Goal: Complete application form

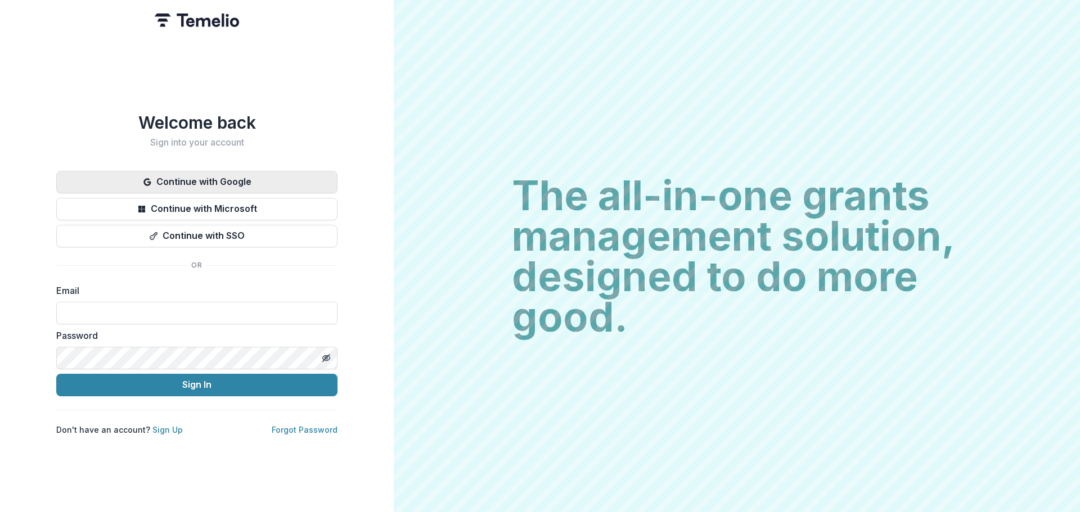
click at [245, 176] on button "Continue with Google" at bounding box center [196, 182] width 281 height 23
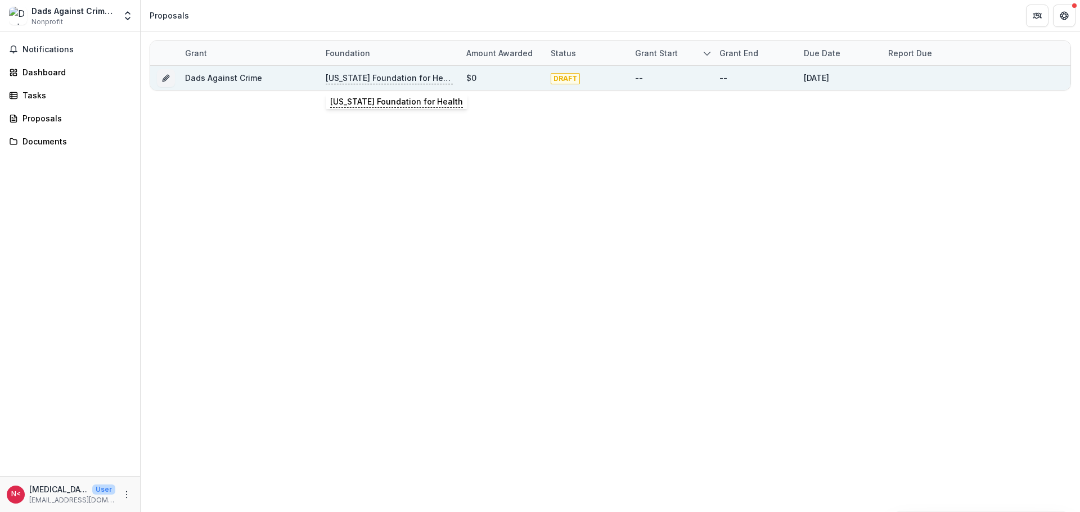
click at [398, 83] on p "[US_STATE] Foundation for Health" at bounding box center [389, 78] width 127 height 12
click at [210, 75] on link "Dads Against Crime" at bounding box center [223, 78] width 77 height 10
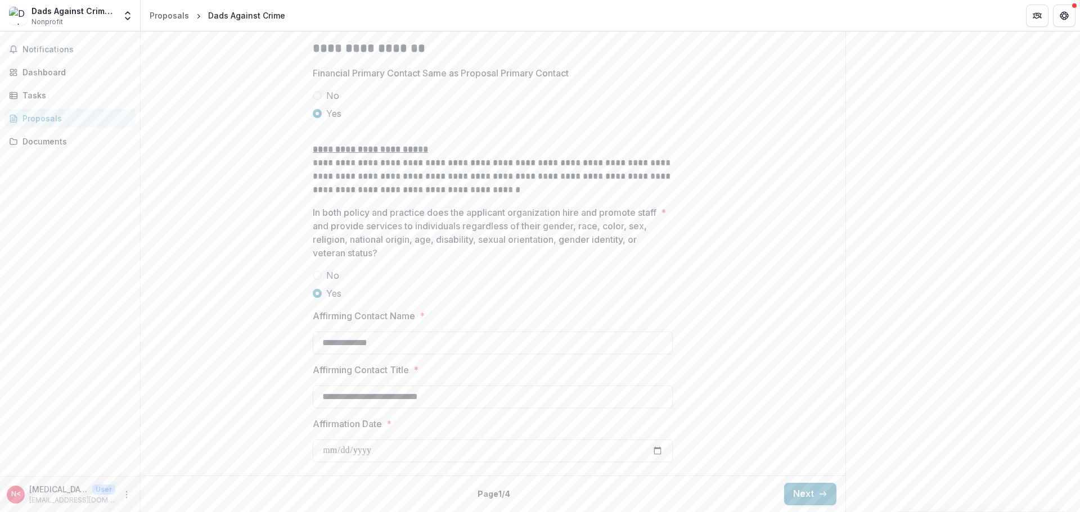
scroll to position [1842, 0]
click at [804, 501] on button "Next" at bounding box center [810, 494] width 52 height 23
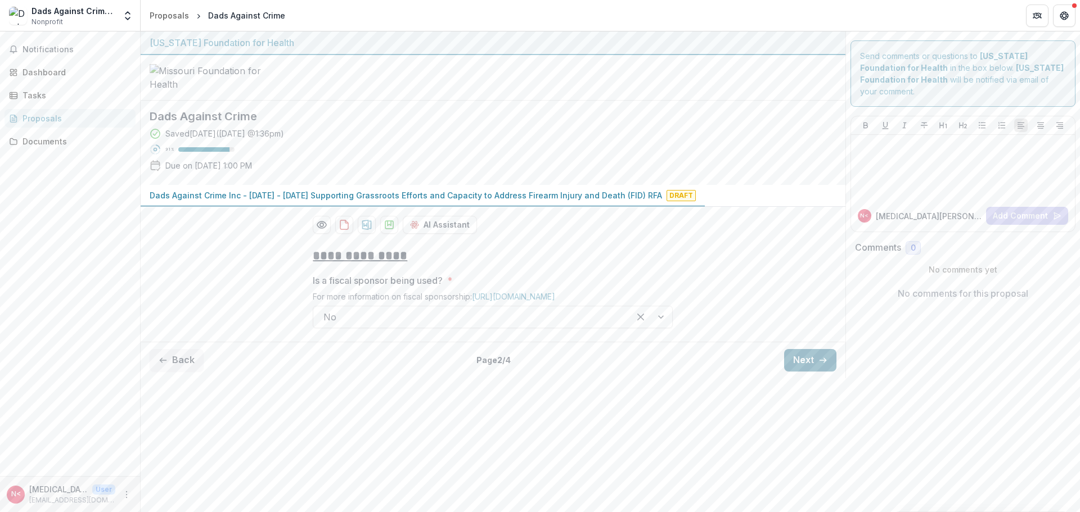
click at [807, 372] on button "Next" at bounding box center [810, 360] width 52 height 23
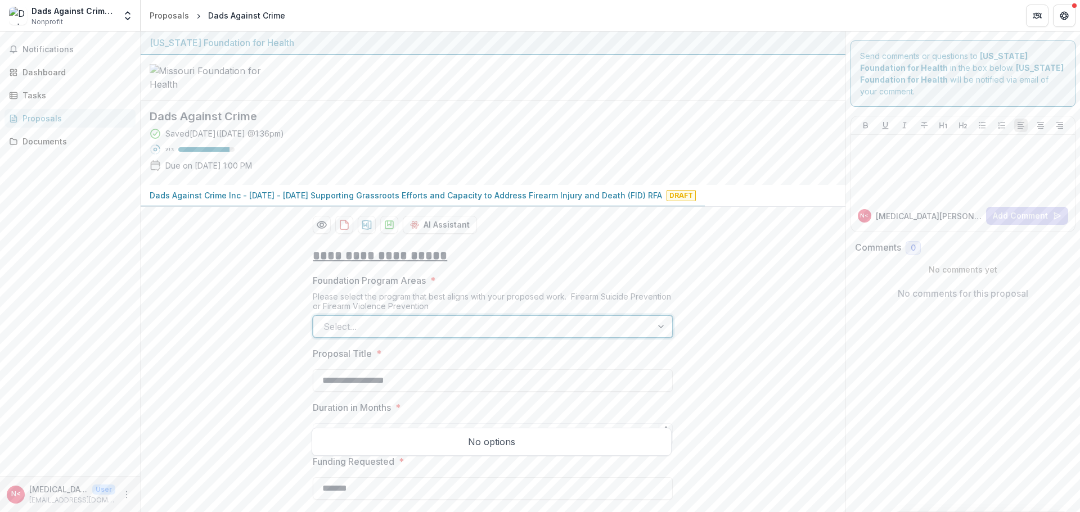
click at [560, 335] on div at bounding box center [482, 327] width 318 height 16
drag, startPoint x: 512, startPoint y: 439, endPoint x: 568, endPoint y: 426, distance: 57.2
click at [514, 439] on div "No options" at bounding box center [491, 442] width 354 height 23
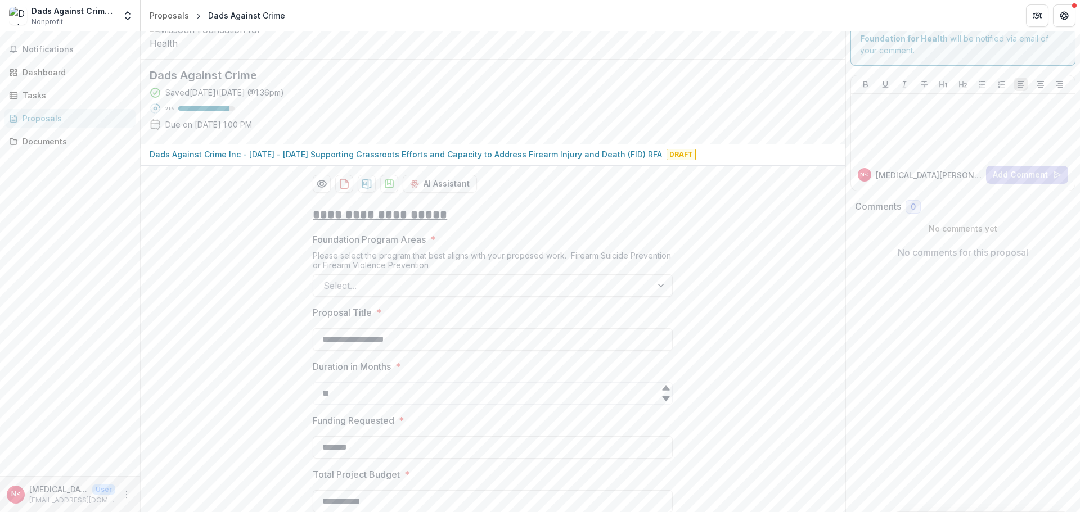
scroll to position [113, 0]
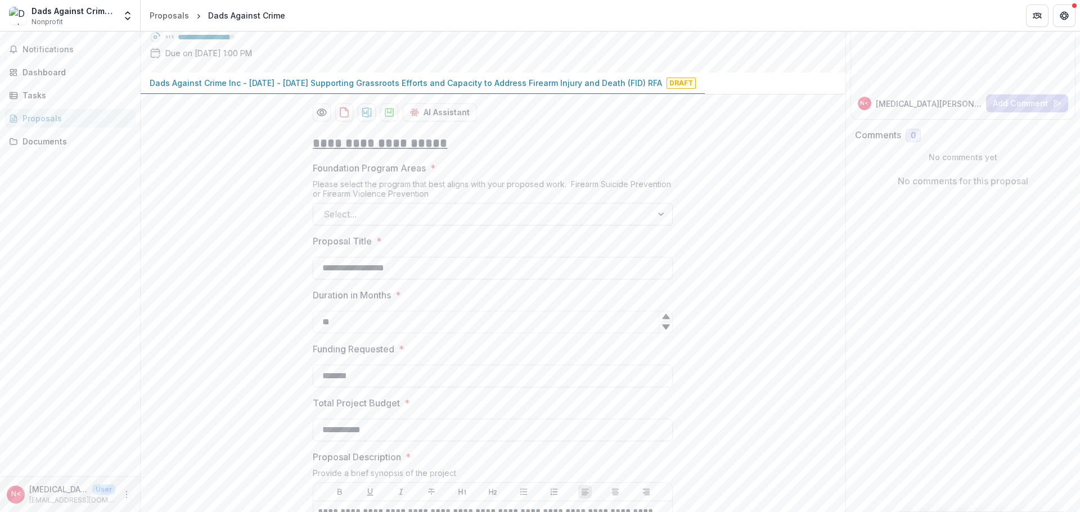
click at [446, 222] on div at bounding box center [482, 214] width 318 height 16
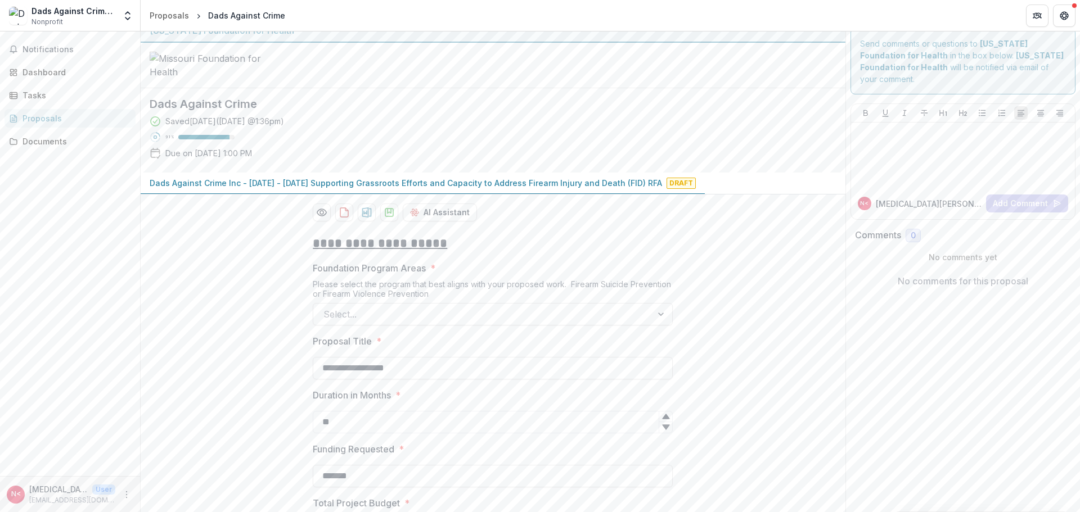
scroll to position [0, 0]
